Goal: Transaction & Acquisition: Purchase product/service

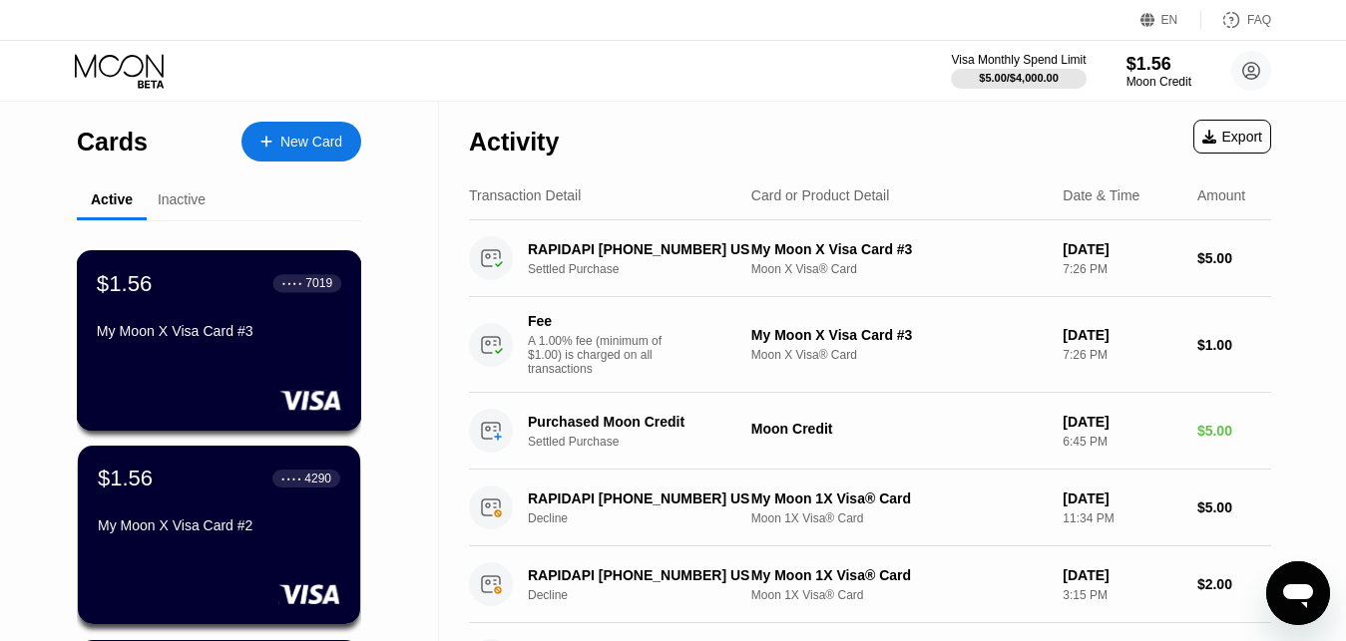
click at [223, 306] on div "$1.56 ● ● ● ● 7019 My Moon X Visa Card #3" at bounding box center [219, 308] width 244 height 77
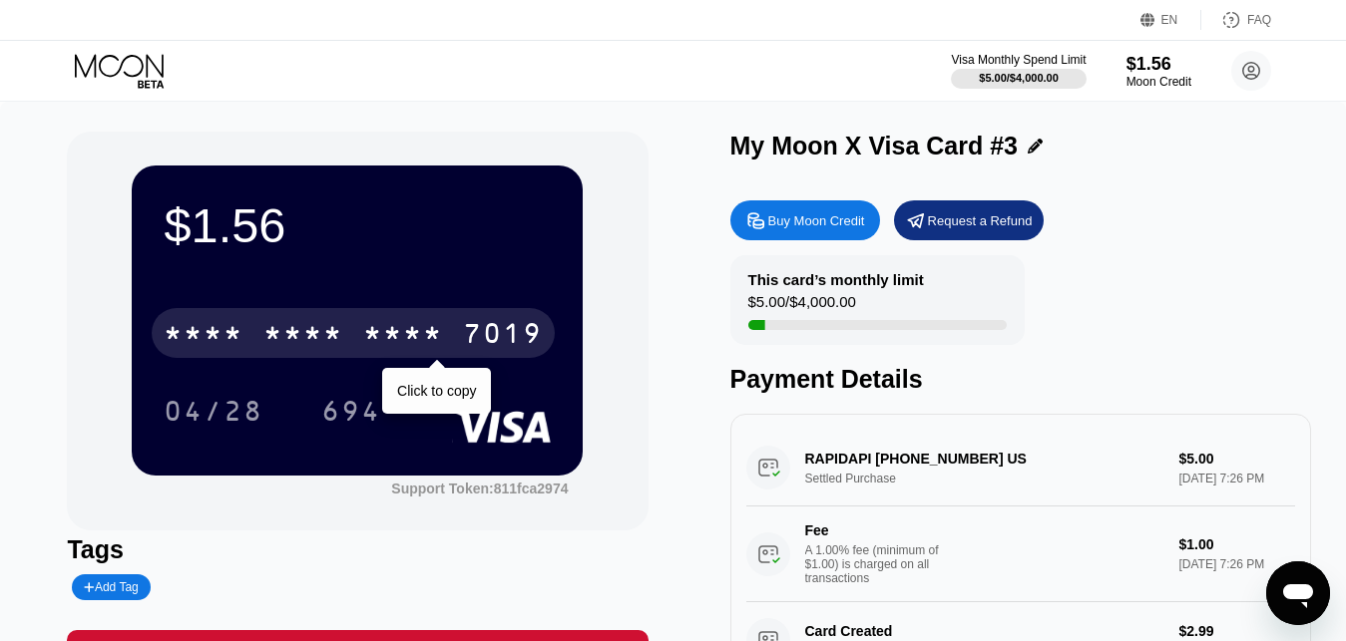
click at [519, 339] on div "7019" at bounding box center [503, 336] width 80 height 32
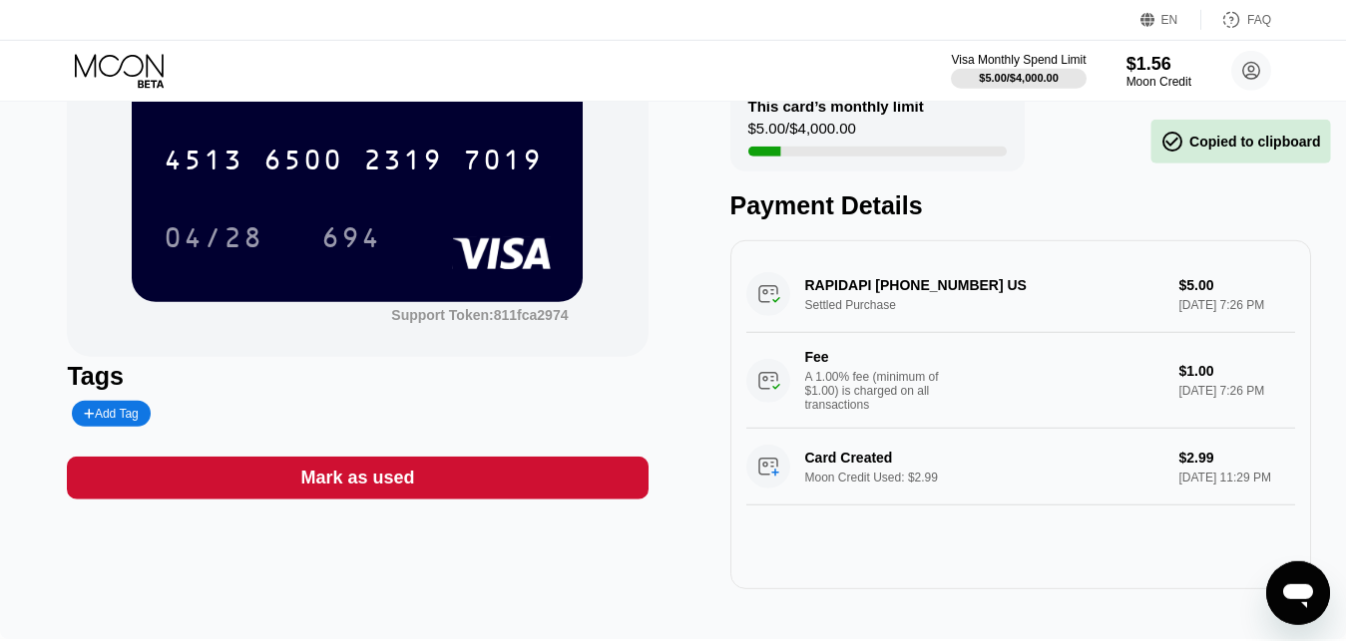
scroll to position [126, 0]
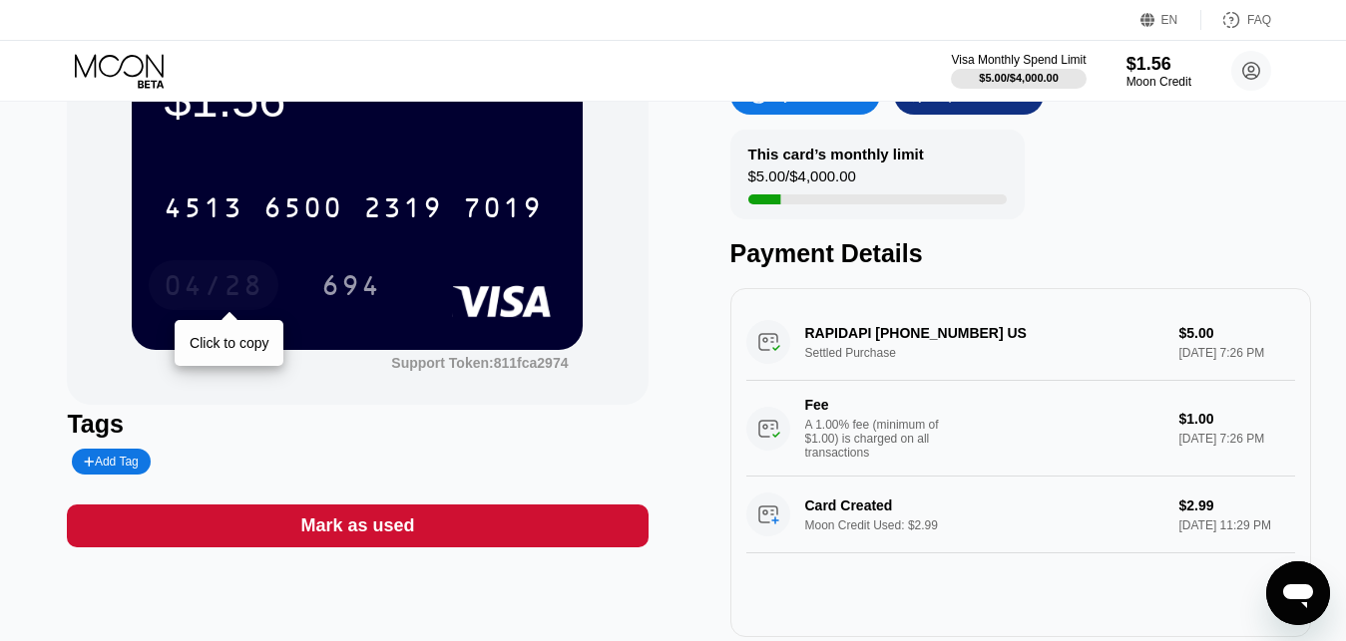
click at [226, 283] on div "04/28" at bounding box center [214, 288] width 100 height 32
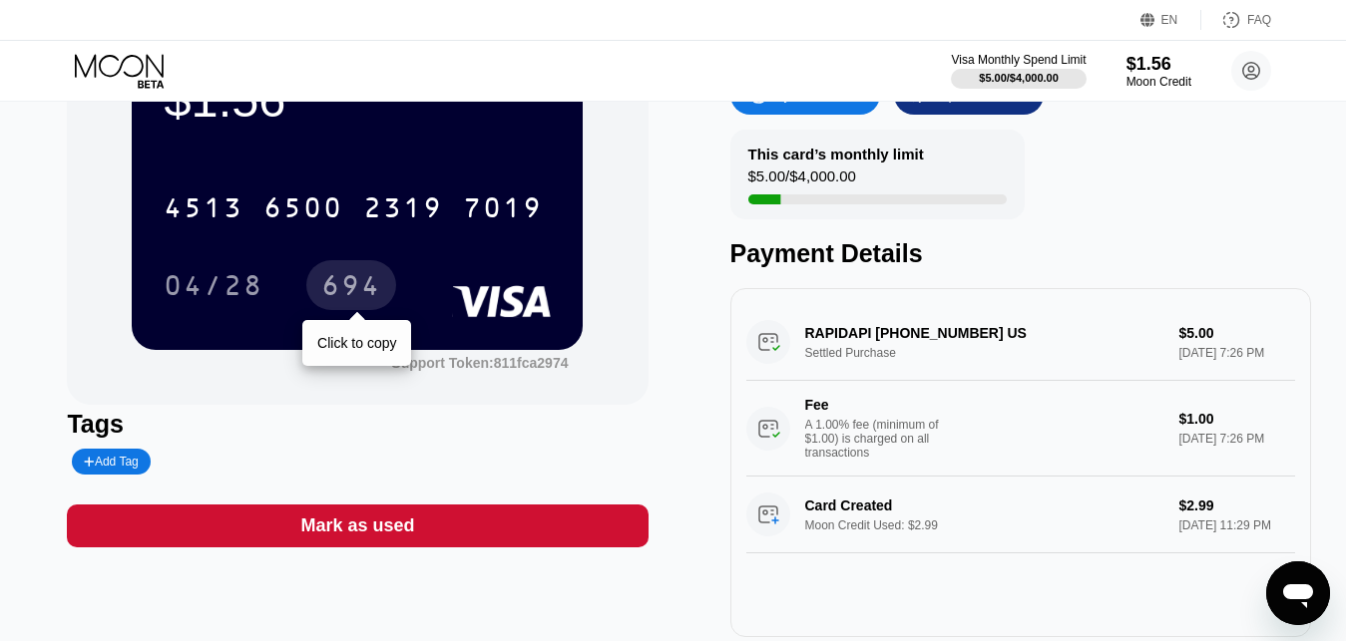
click at [343, 285] on div "694" at bounding box center [351, 288] width 60 height 32
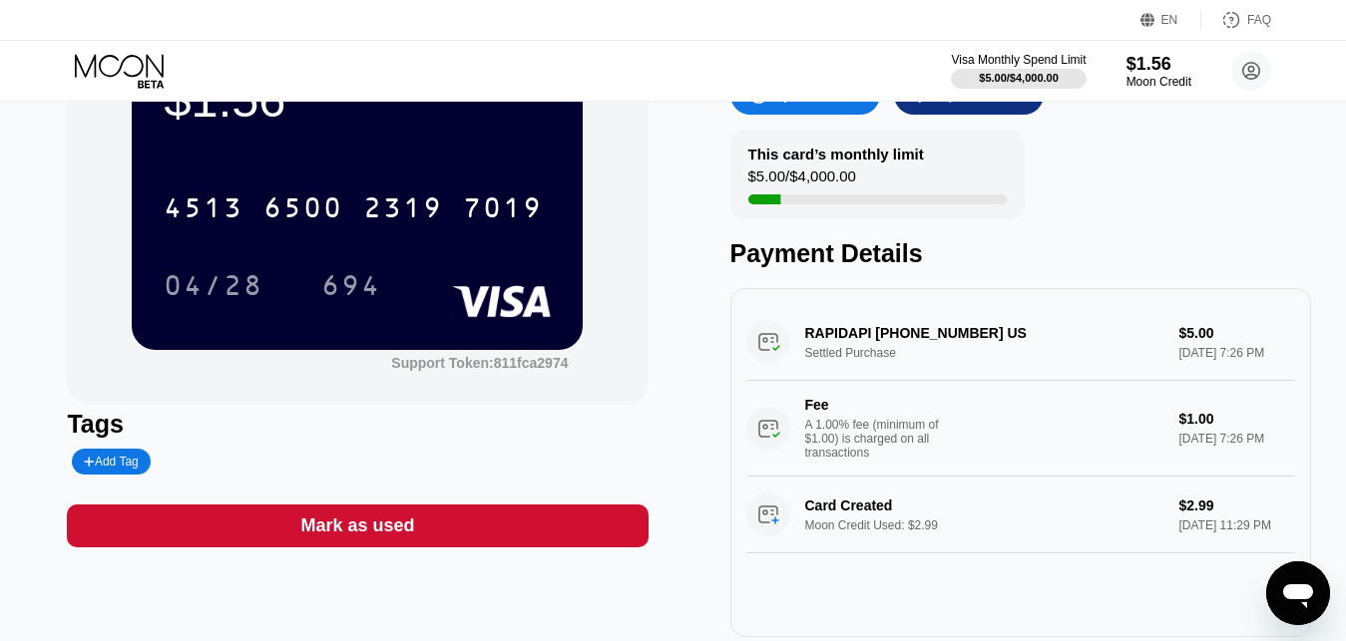
scroll to position [0, 0]
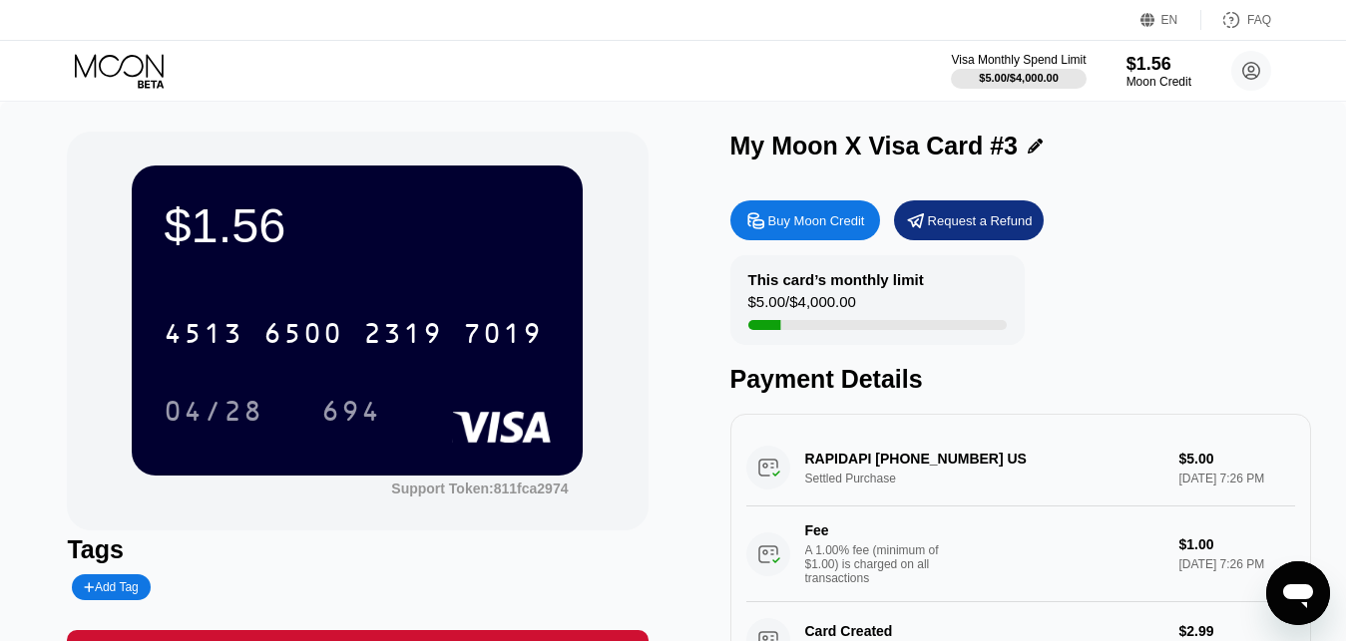
click at [808, 226] on div "Buy Moon Credit" at bounding box center [816, 220] width 97 height 17
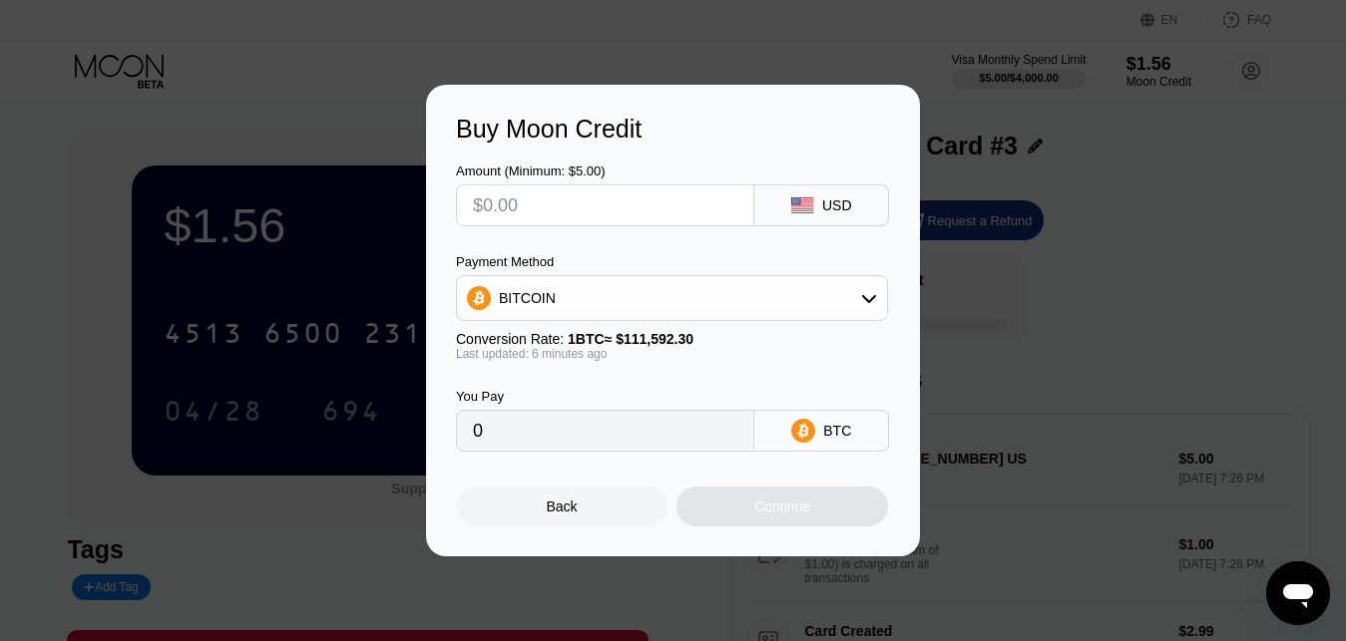
click at [674, 269] on div "Payment Method" at bounding box center [672, 261] width 432 height 15
click at [668, 287] on div "BITCOIN" at bounding box center [672, 298] width 430 height 40
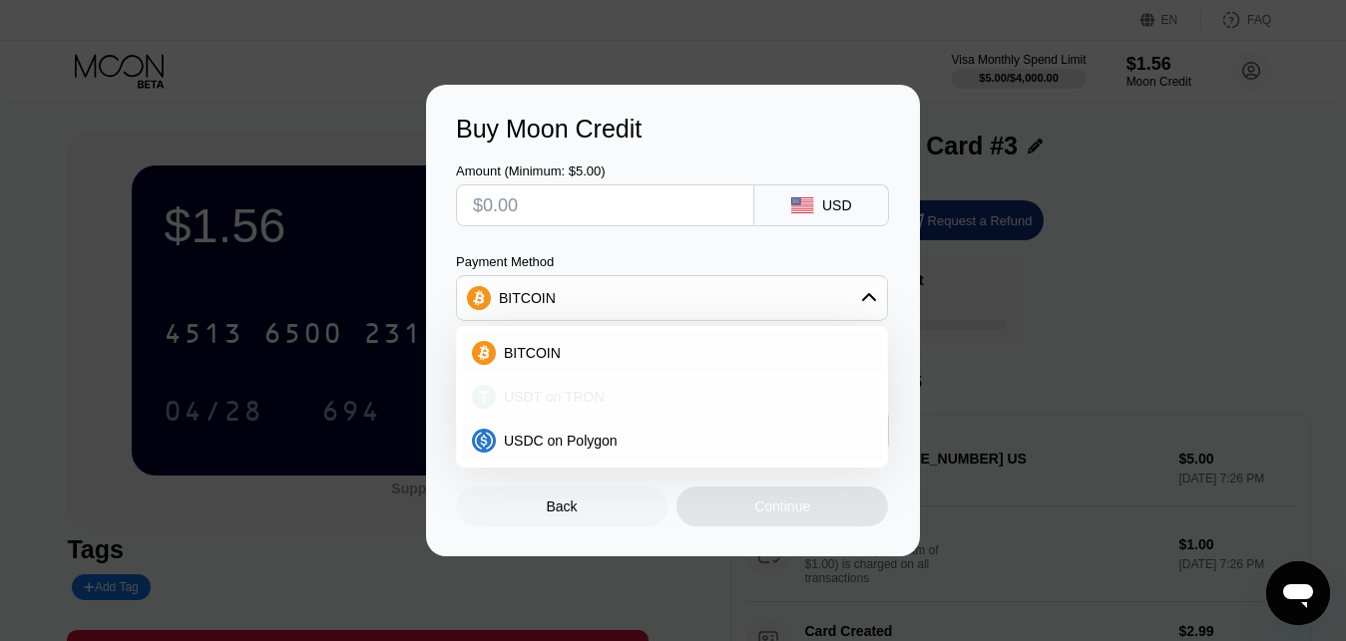
click at [598, 399] on div "USDT on TRON" at bounding box center [684, 397] width 376 height 16
type input "0.00"
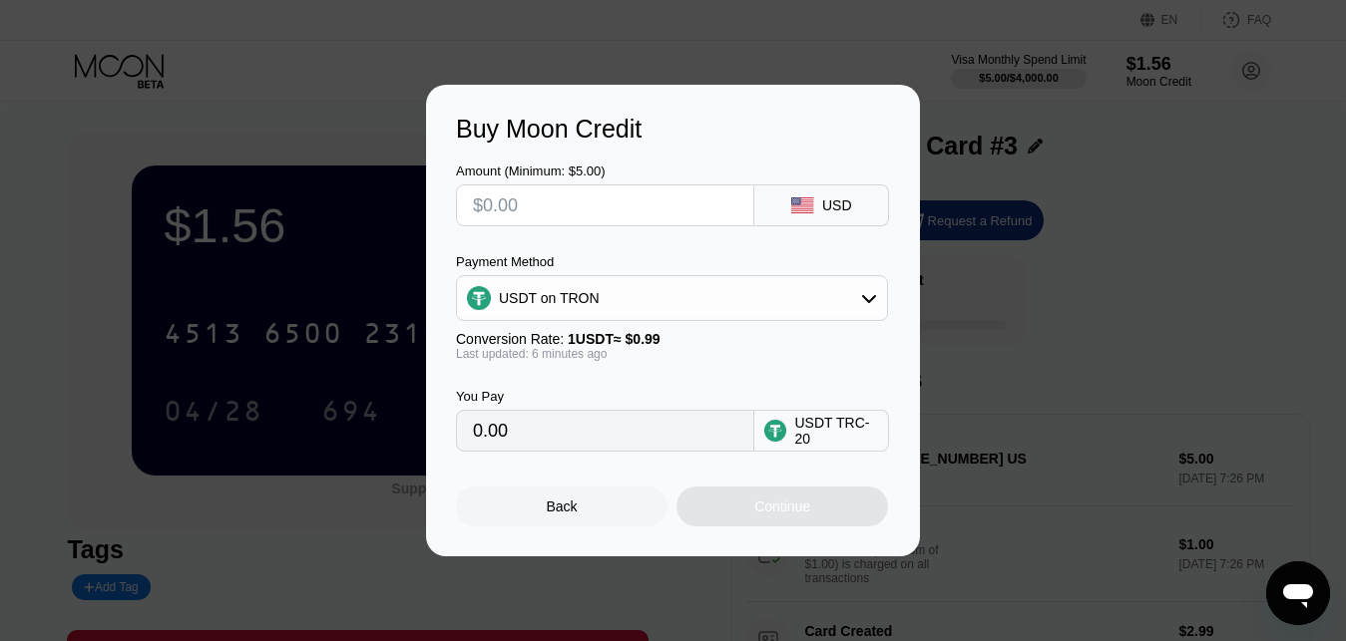
click at [529, 211] on input "text" at bounding box center [605, 206] width 264 height 40
type input "$5"
type input "5.05"
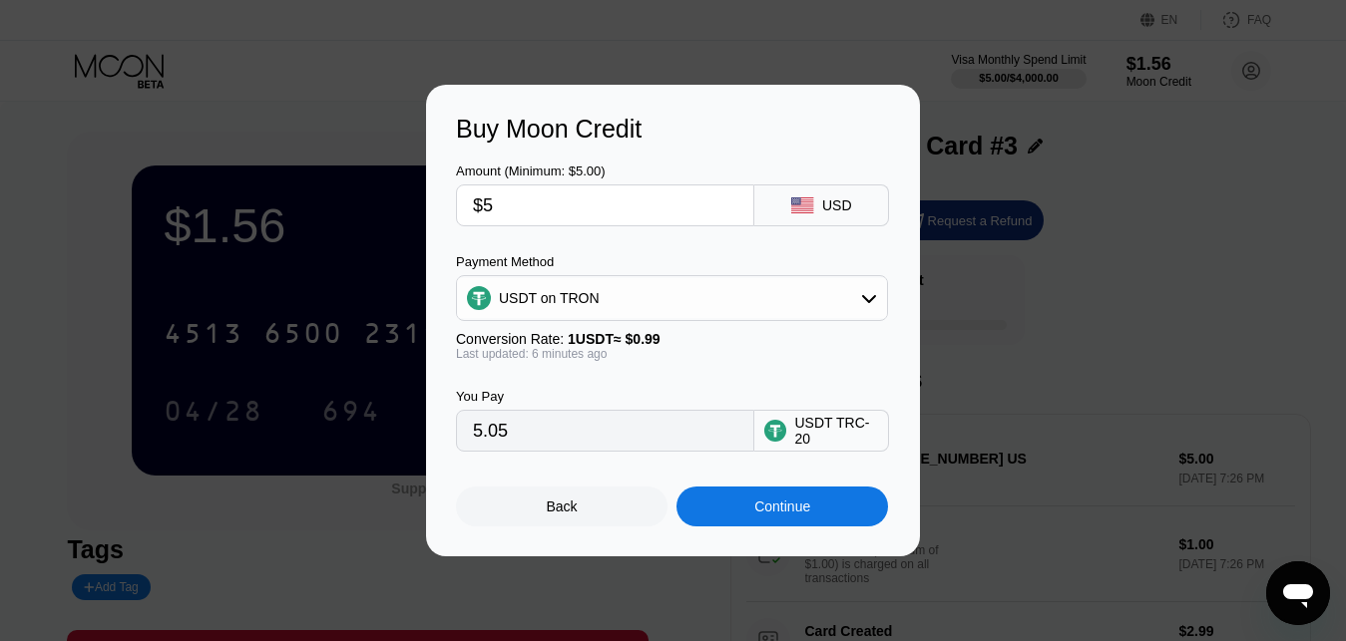
type input "$5"
click at [569, 244] on div "Amount (Minimum: $5.00) $5 USD Payment Method USDT on TRON Conversion Rate: 1 U…" at bounding box center [673, 298] width 434 height 308
